Goal: Information Seeking & Learning: Learn about a topic

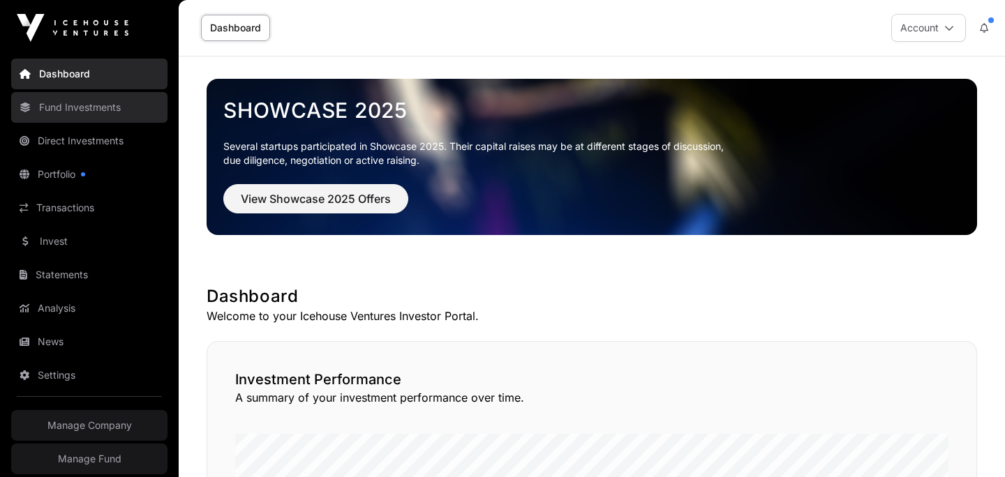
click at [75, 105] on link "Fund Investments" at bounding box center [89, 107] width 156 height 31
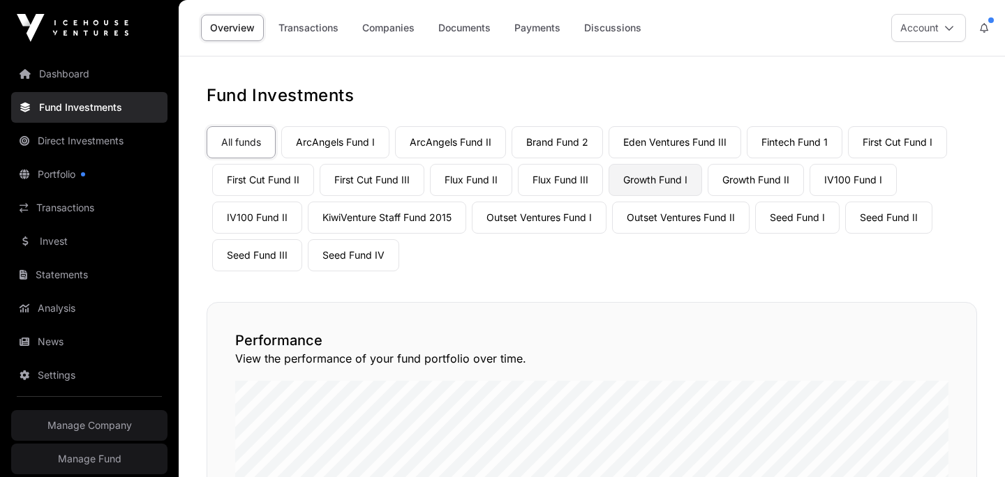
click at [674, 183] on link "Growth Fund I" at bounding box center [654, 180] width 93 height 32
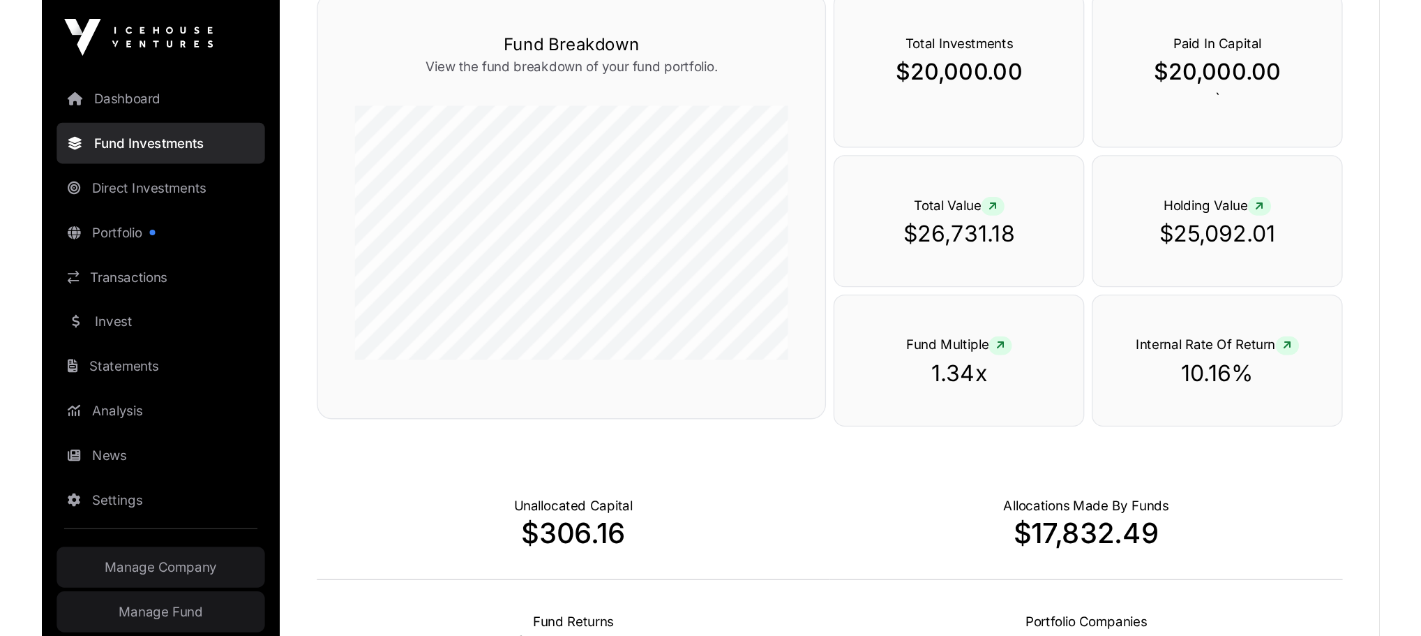
scroll to position [317, 0]
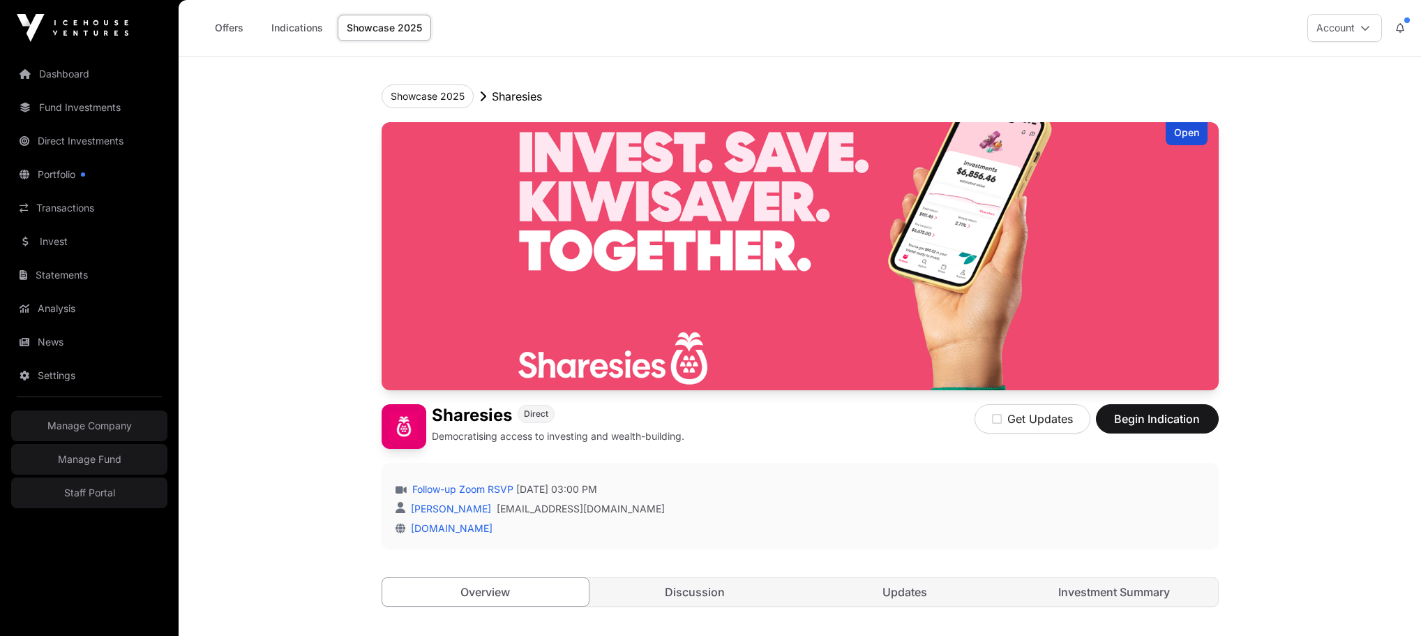
click at [379, 22] on link "Showcase 2025" at bounding box center [384, 28] width 93 height 27
click at [420, 96] on button "Showcase 2025" at bounding box center [428, 96] width 92 height 24
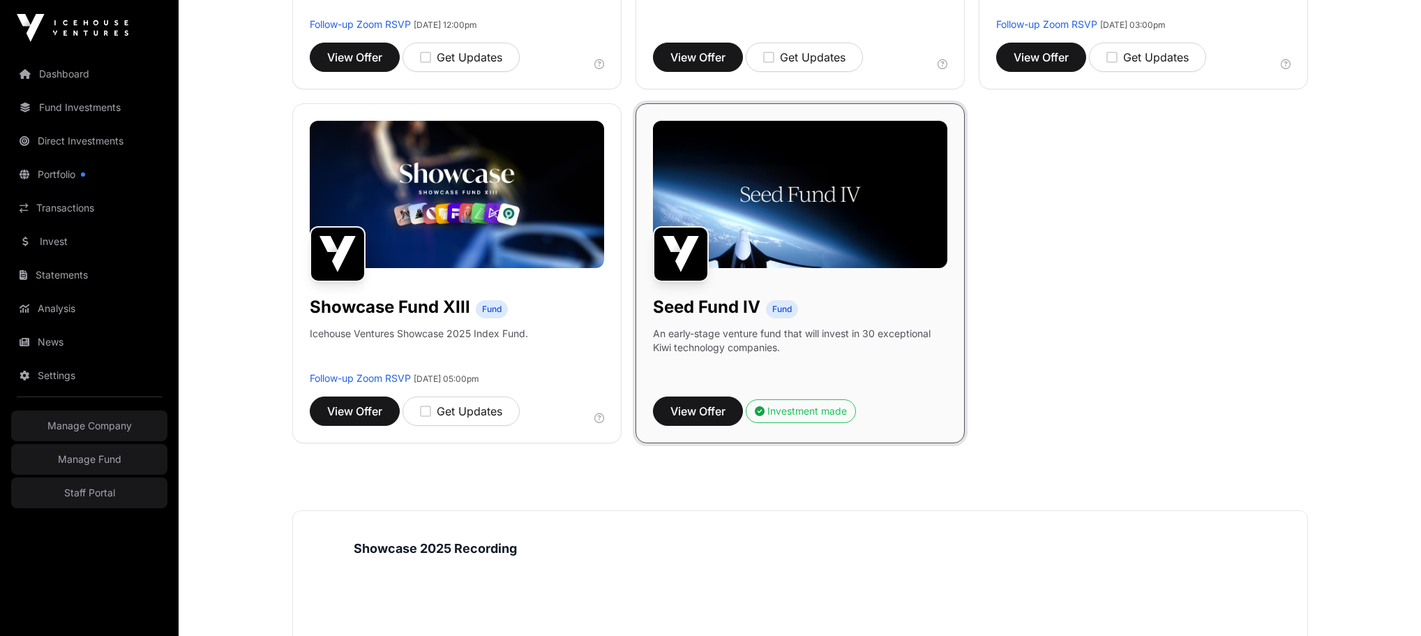
scroll to position [1197, 0]
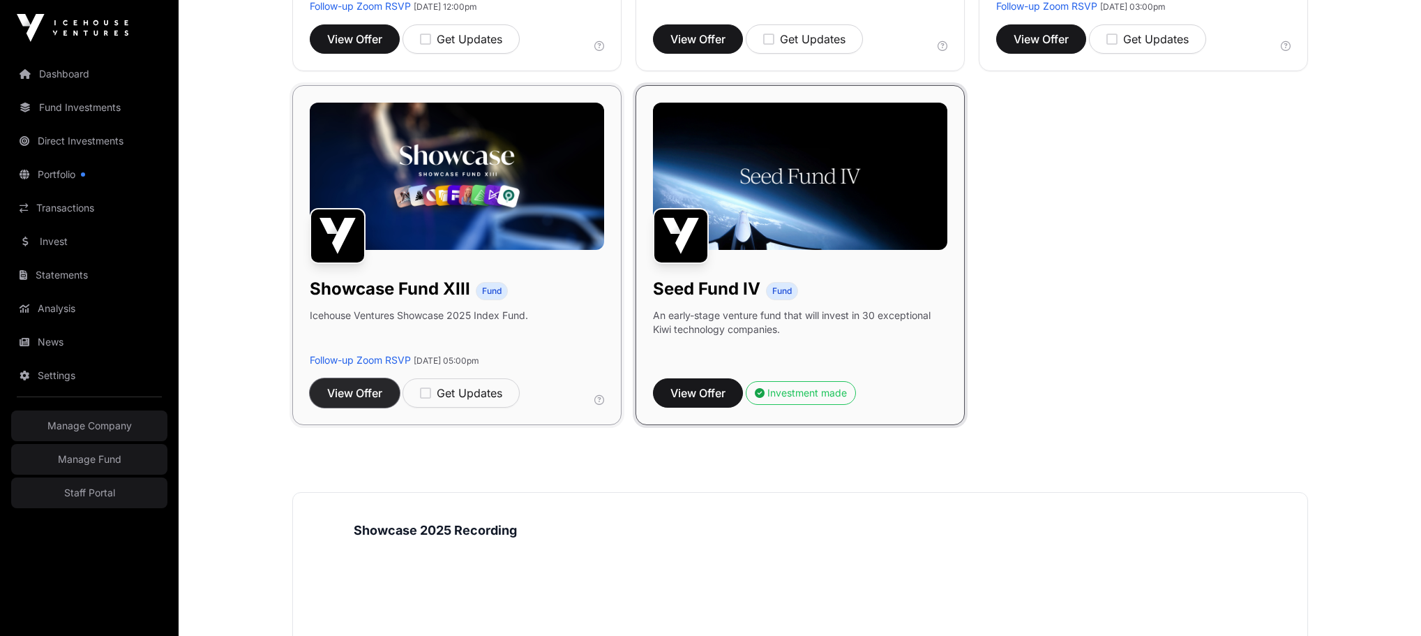
click at [352, 389] on span "View Offer" at bounding box center [354, 392] width 55 height 17
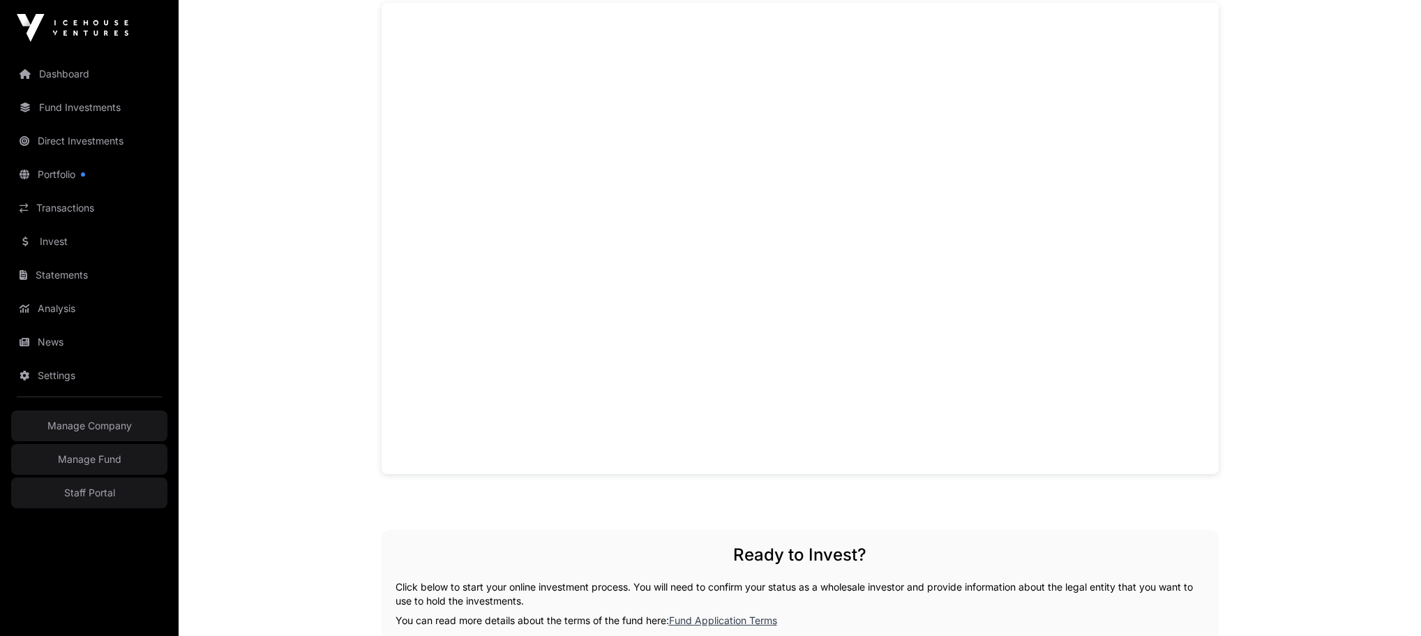
scroll to position [1009, 0]
